Goal: Transaction & Acquisition: Obtain resource

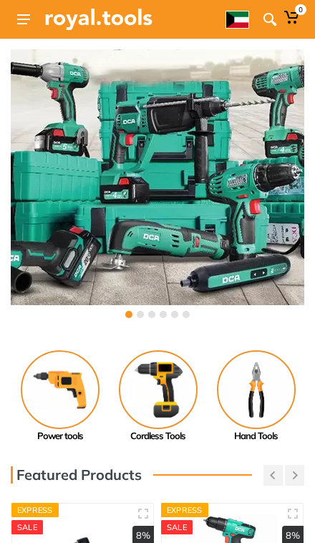
click at [24, 19] on use at bounding box center [23, 19] width 13 height 10
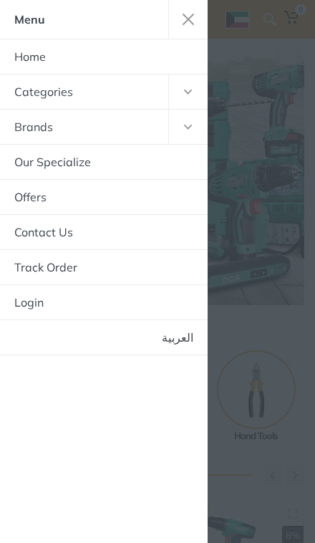
click at [174, 339] on link "العربية" at bounding box center [104, 337] width 208 height 34
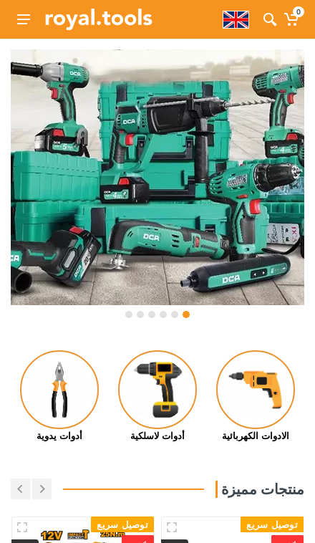
click at [270, 24] on icon at bounding box center [270, 19] width 14 height 14
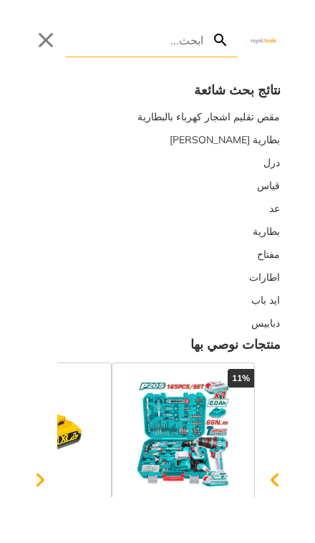
click at [153, 23] on input "Search" at bounding box center [134, 40] width 137 height 34
type input "w"
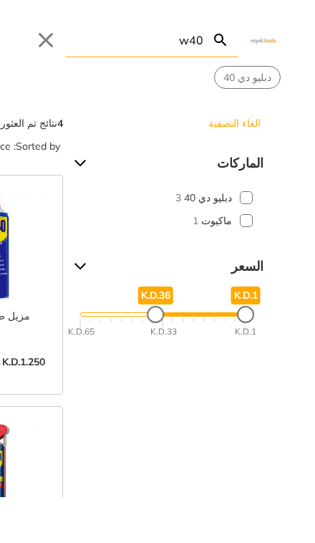
type input "w40"
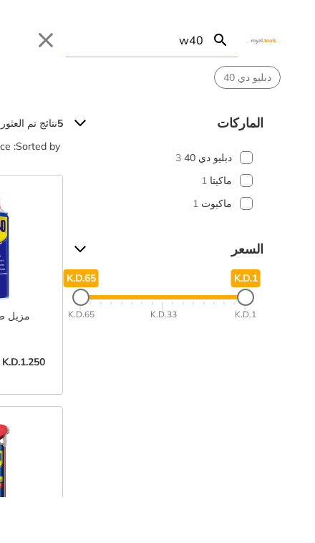
click at [52, 37] on button "Close" at bounding box center [45, 40] width 23 height 23
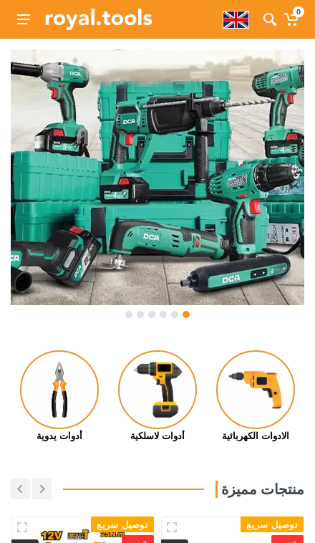
click at [16, 31] on button at bounding box center [24, 19] width 26 height 26
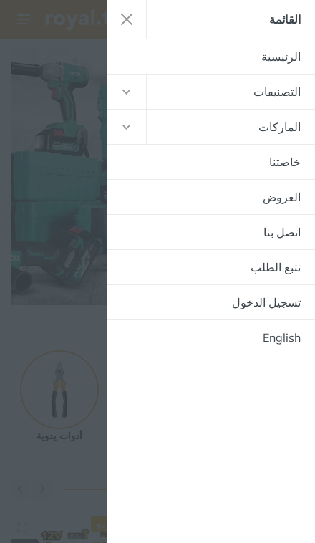
click at [127, 92] on use "button" at bounding box center [126, 91] width 8 height 5
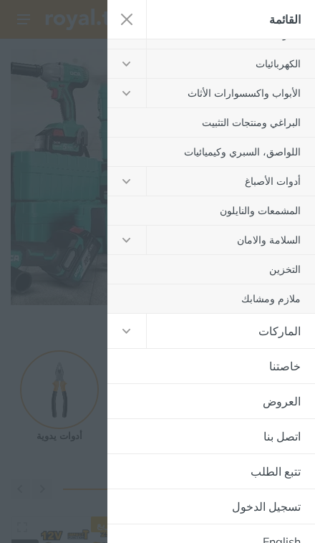
scroll to position [296, 0]
click at [136, 338] on button "button" at bounding box center [126, 330] width 39 height 34
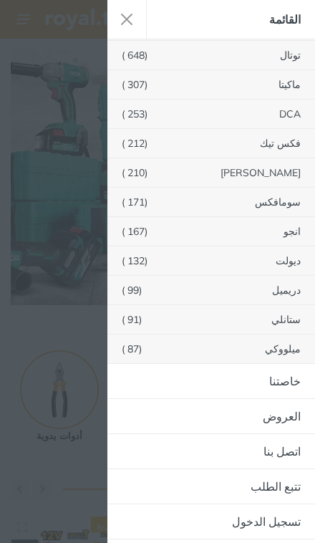
scroll to position [633, 0]
click at [291, 420] on link "العروض" at bounding box center [211, 415] width 208 height 34
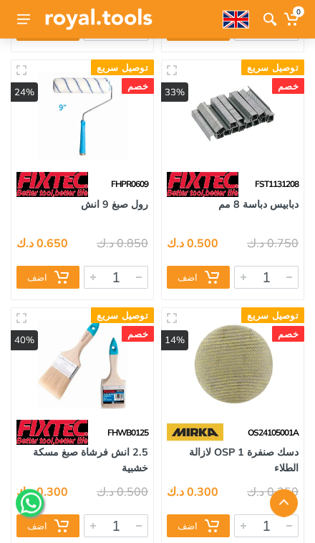
scroll to position [2058, 0]
